Goal: Task Accomplishment & Management: Manage account settings

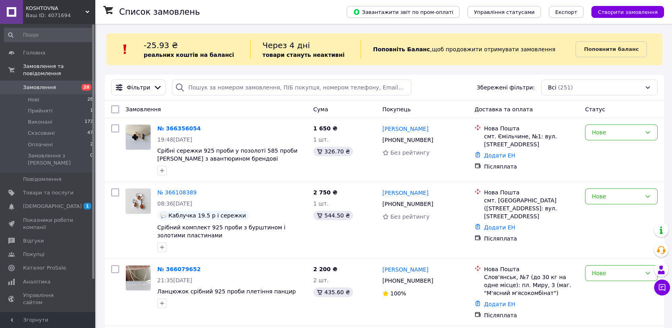
click at [44, 6] on span "KOSHTOVNA" at bounding box center [56, 8] width 60 height 7
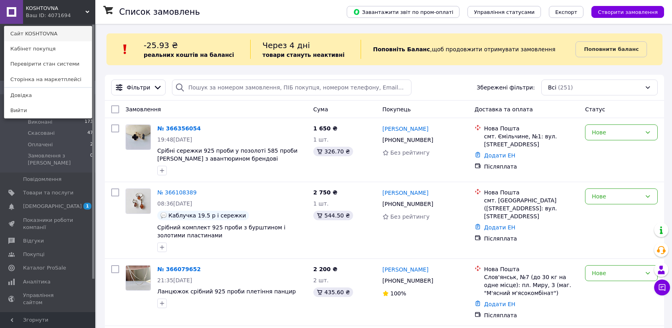
click at [51, 37] on link "Сайт KOSHTOVNA" at bounding box center [47, 33] width 87 height 15
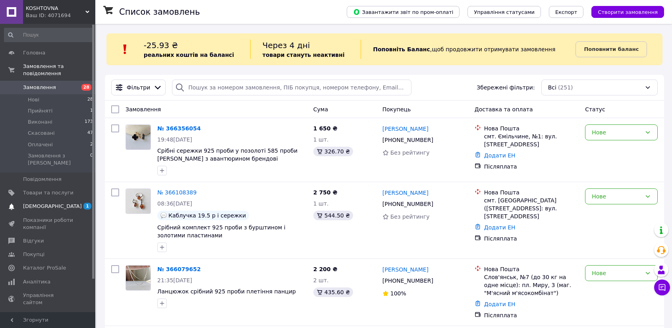
click at [51, 199] on link "[DEMOGRAPHIC_DATA] 1 0" at bounding box center [49, 206] width 98 height 14
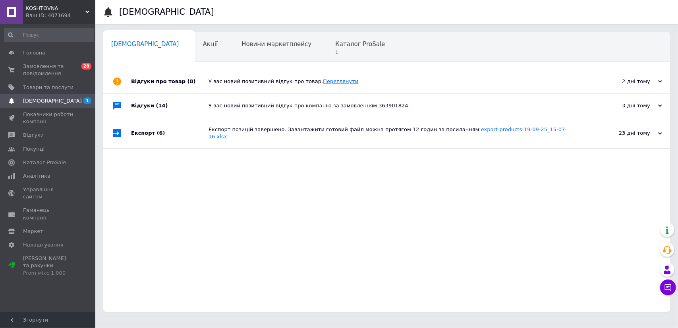
click at [324, 81] on link "Переглянути" at bounding box center [340, 81] width 35 height 6
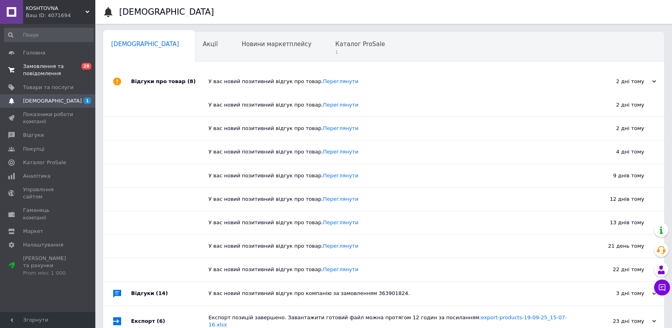
click at [46, 66] on span "Замовлення та повідомлення" at bounding box center [48, 70] width 50 height 14
